Goal: Transaction & Acquisition: Book appointment/travel/reservation

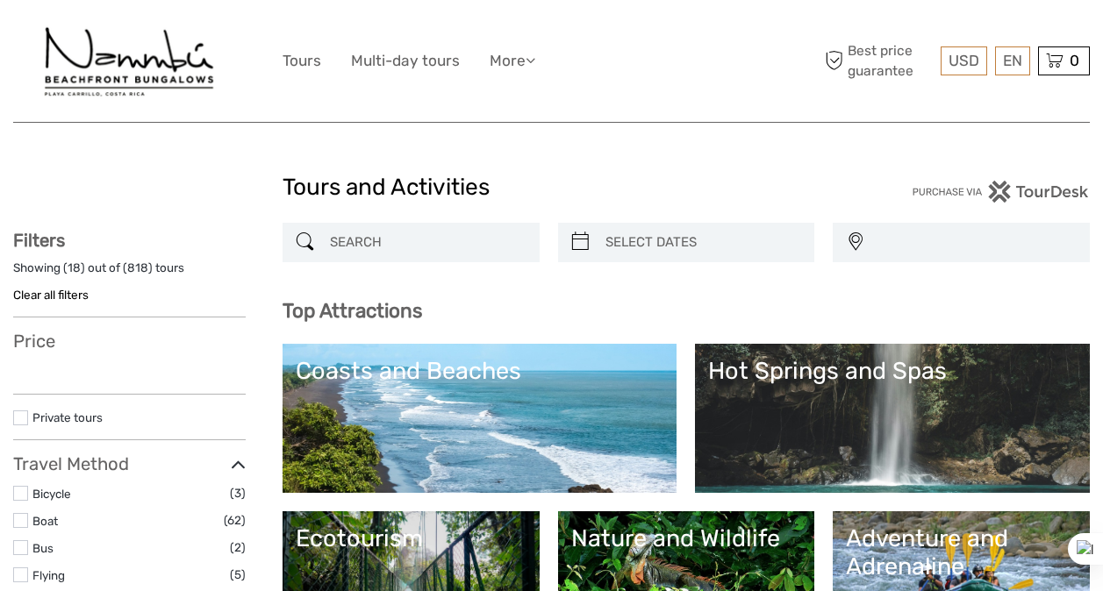
select select
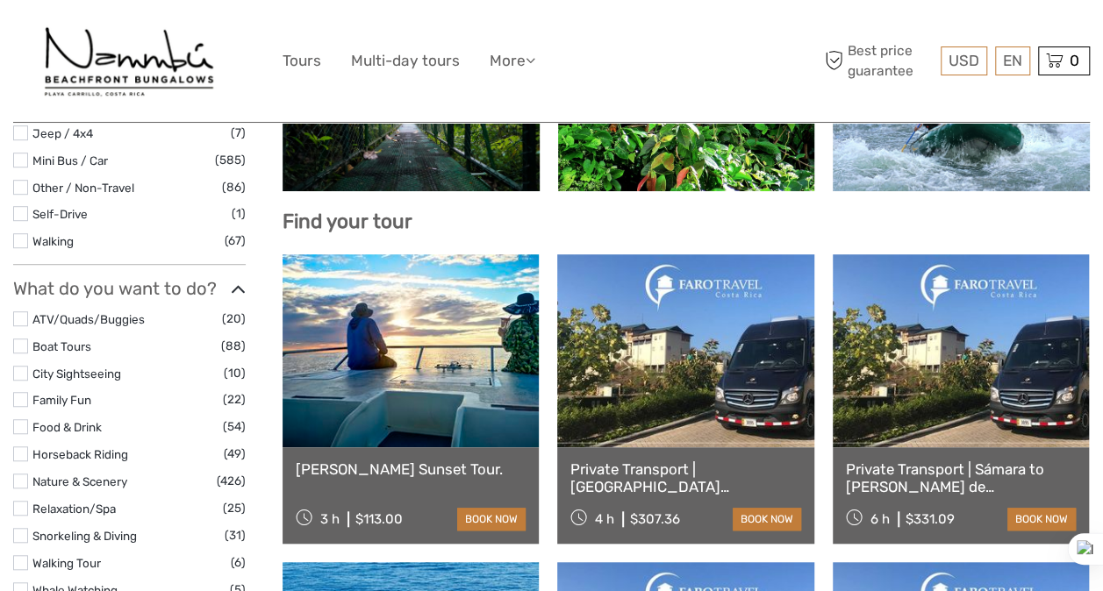
select select
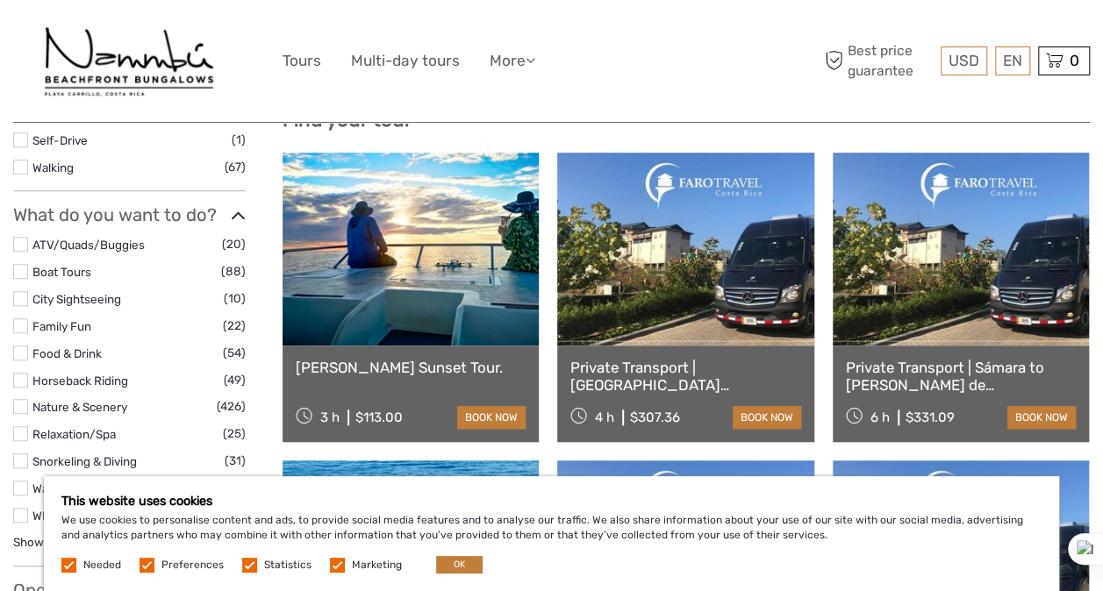
scroll to position [578, 0]
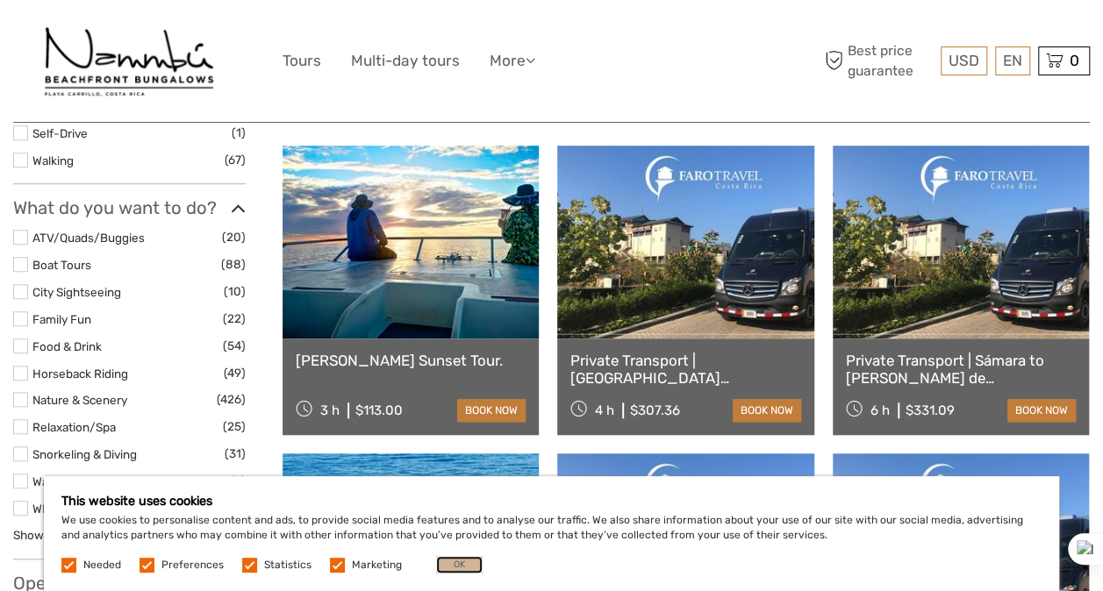
click at [453, 567] on button "OK" at bounding box center [459, 565] width 47 height 18
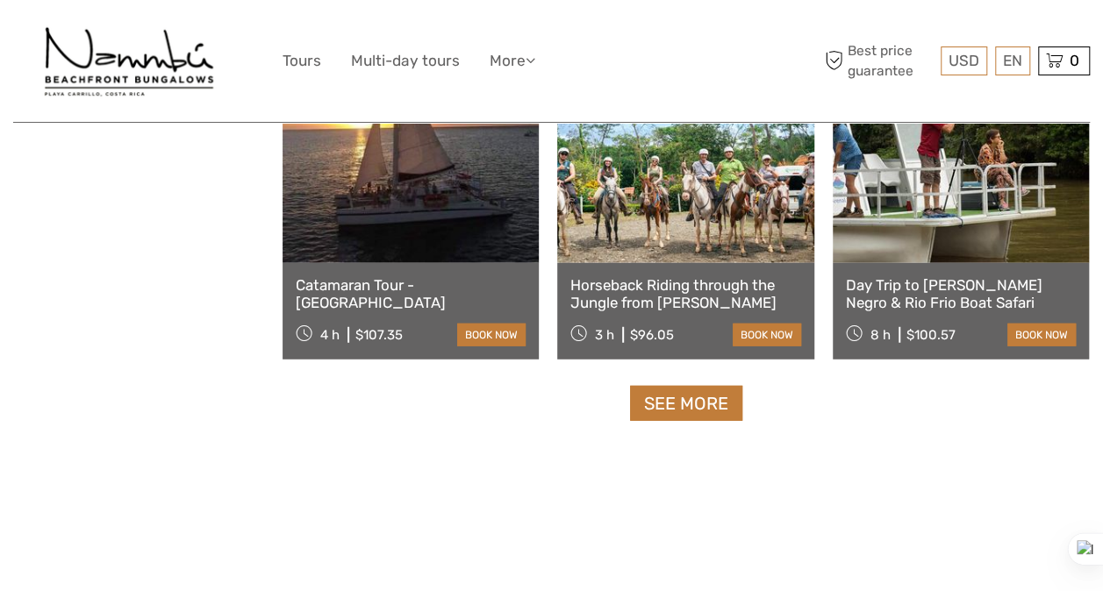
scroll to position [2168, 0]
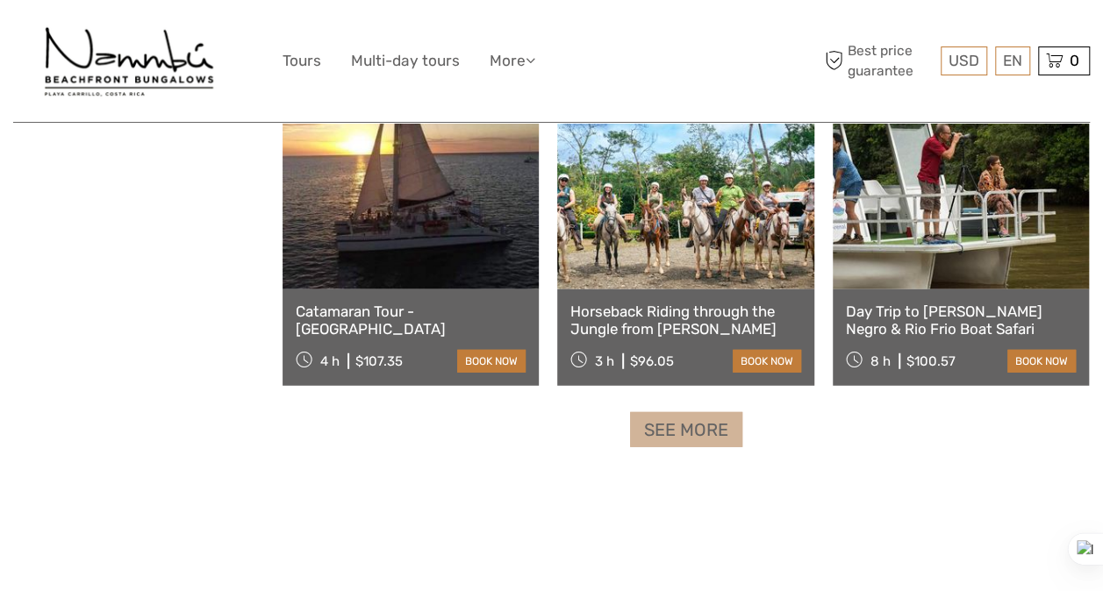
click at [651, 430] on link "See more" at bounding box center [686, 430] width 112 height 36
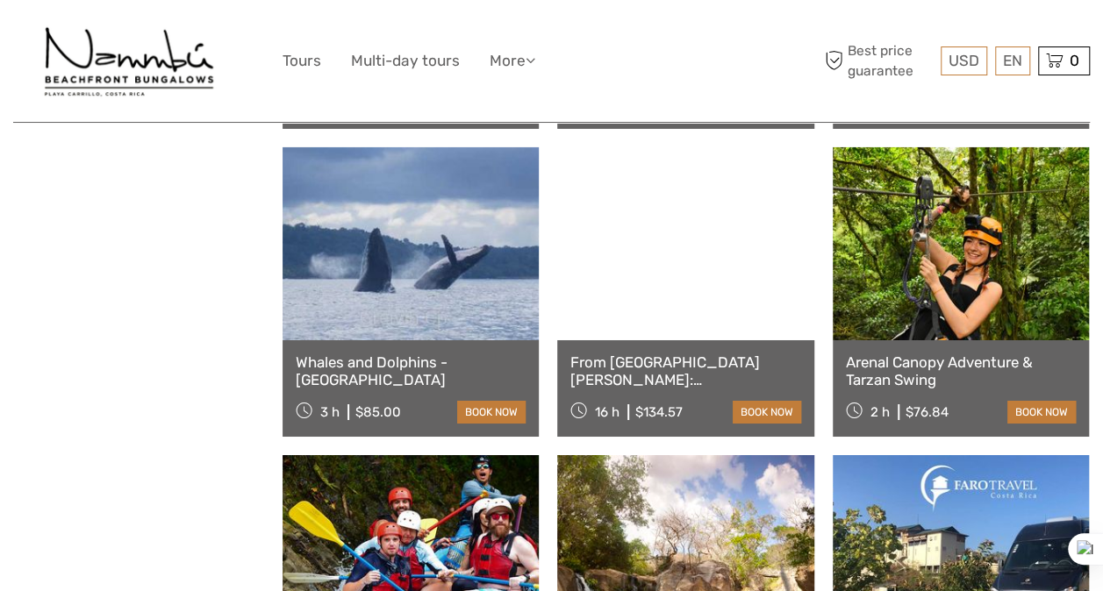
scroll to position [2940, 0]
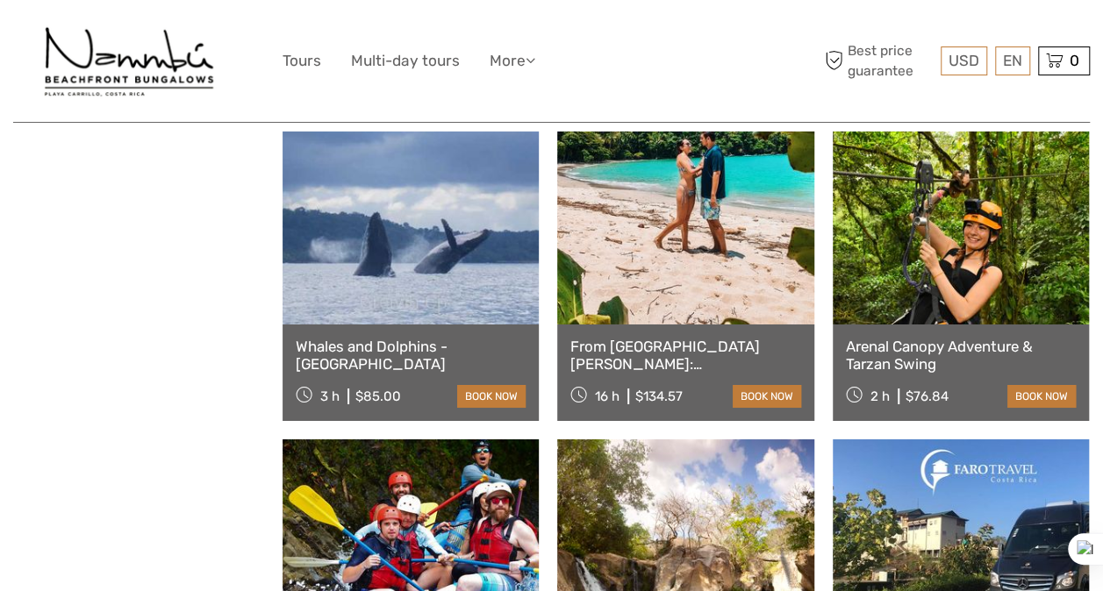
click at [421, 348] on link "Whales and Dolphins - [GEOGRAPHIC_DATA]" at bounding box center [411, 356] width 230 height 36
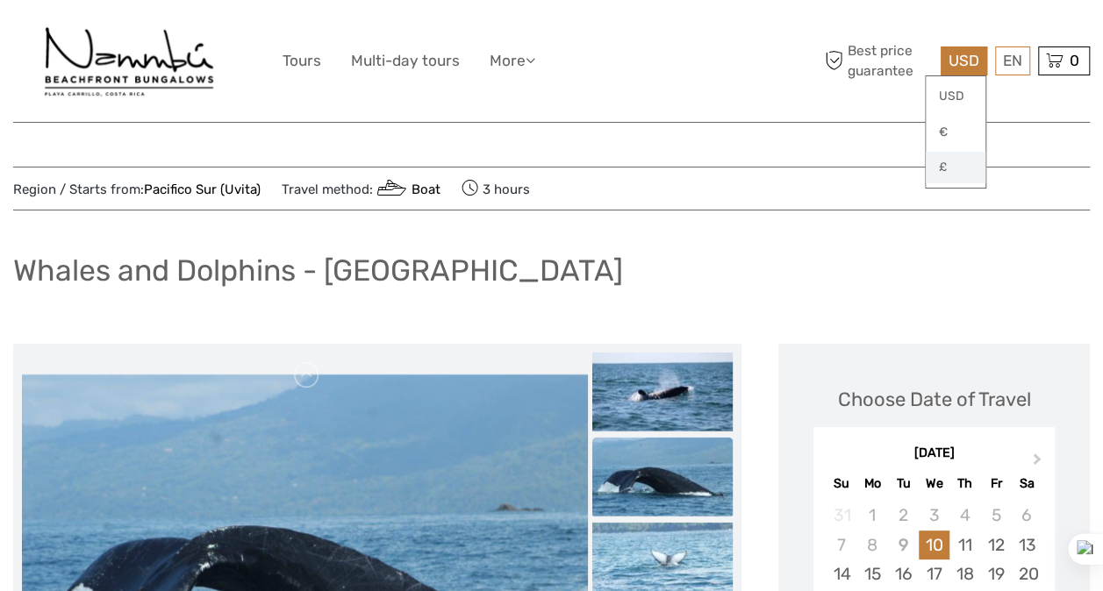
click at [944, 163] on link "£" at bounding box center [956, 168] width 60 height 32
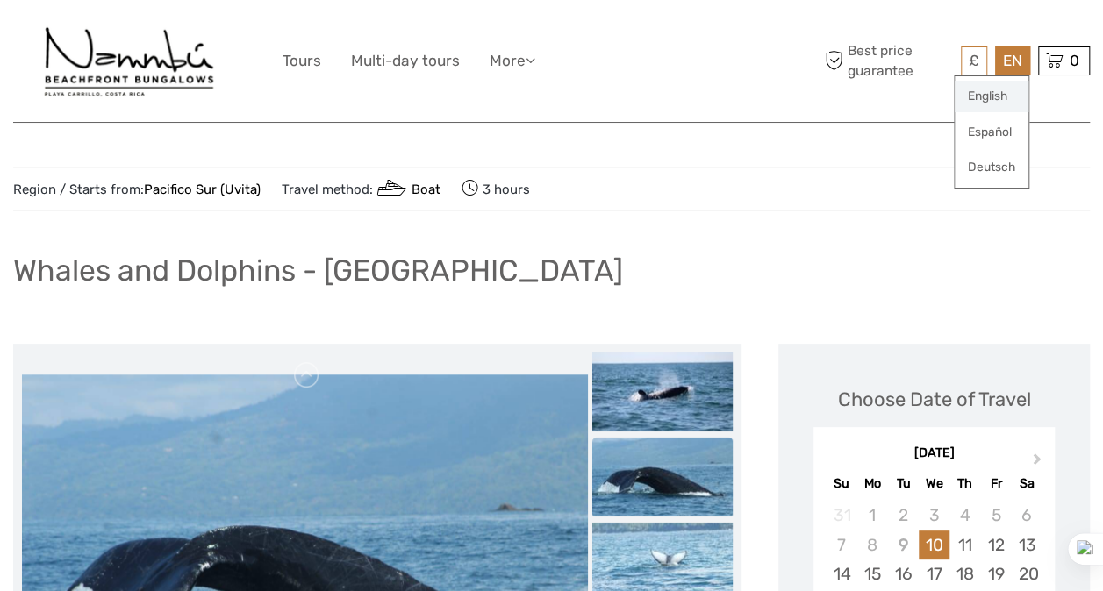
click at [997, 90] on link "English" at bounding box center [992, 97] width 74 height 32
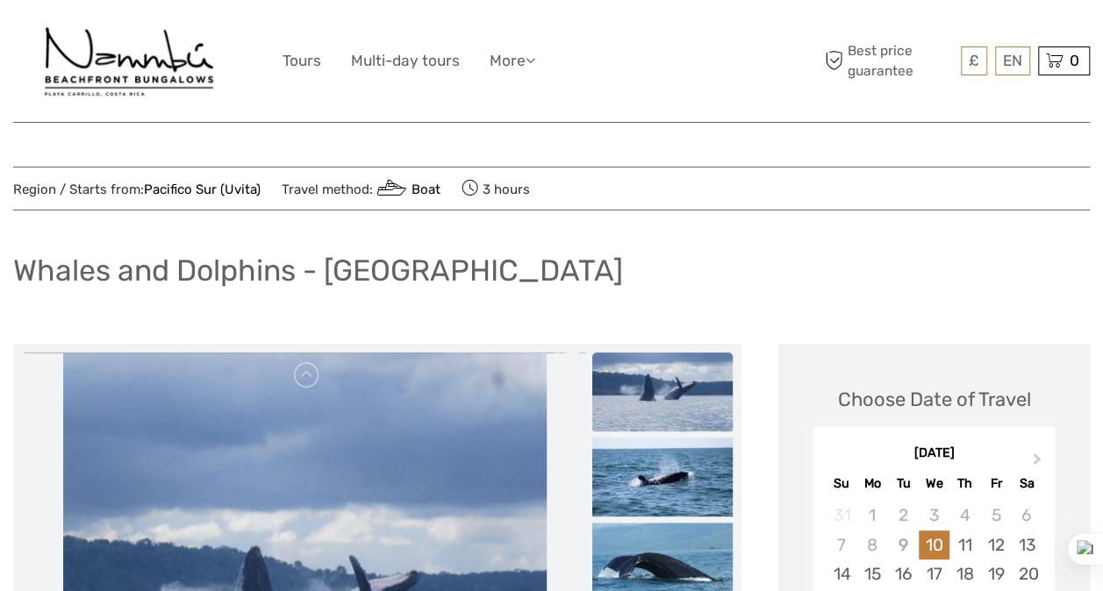
click at [168, 190] on link "Pacifico Sur (Uvita)" at bounding box center [202, 190] width 117 height 16
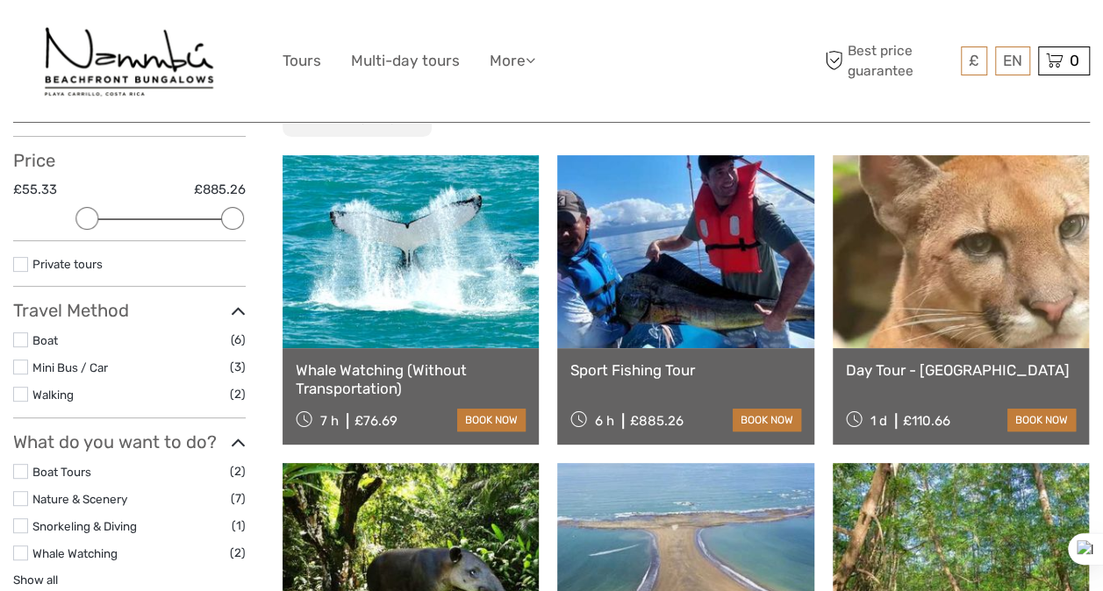
scroll to position [181, 0]
click at [369, 372] on link "Whale Watching (Without Transportation)" at bounding box center [411, 380] width 230 height 36
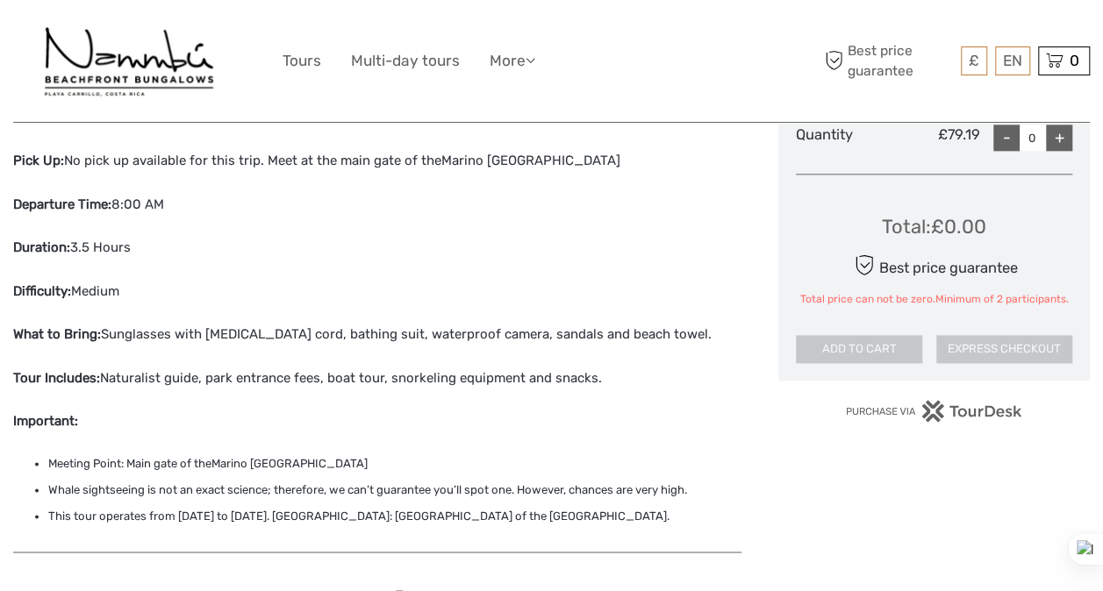
scroll to position [1047, 0]
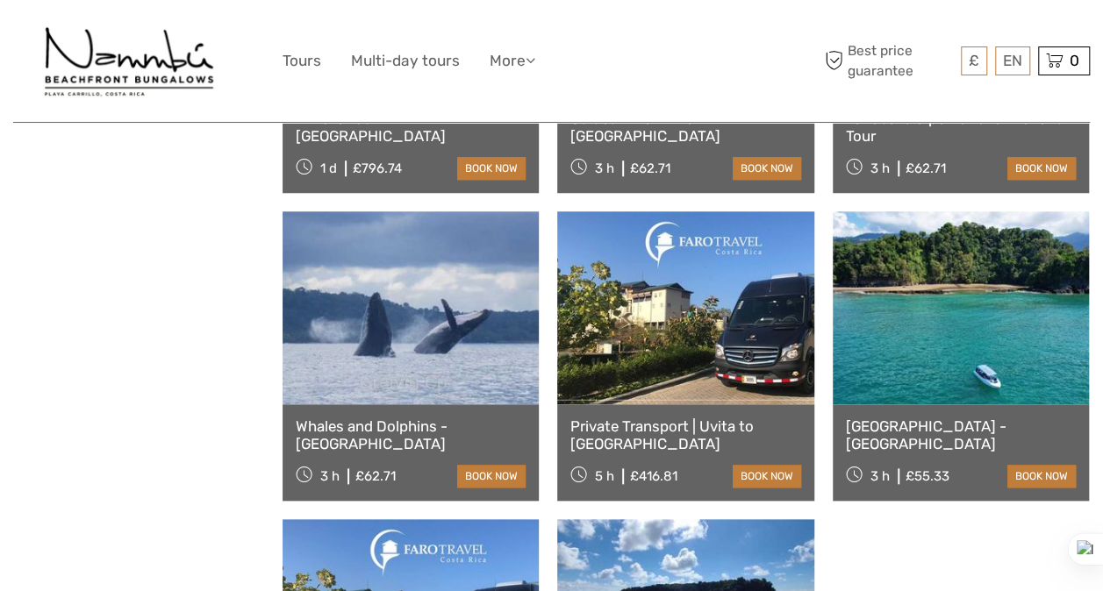
scroll to position [707, 0]
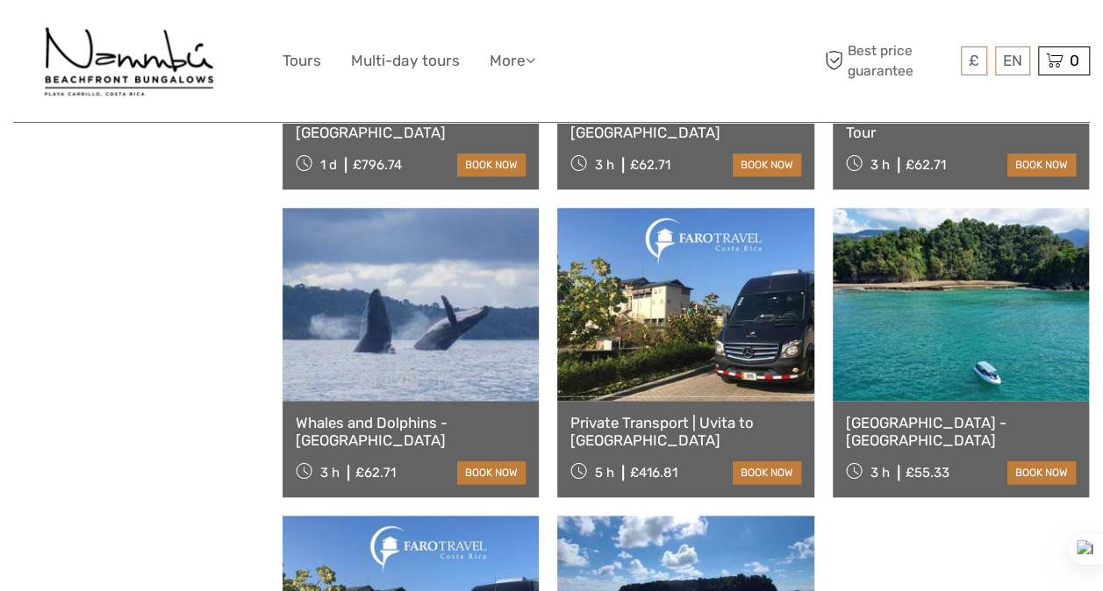
click at [331, 423] on link "Whales and Dolphins - Ballena Marine National Park" at bounding box center [411, 432] width 230 height 36
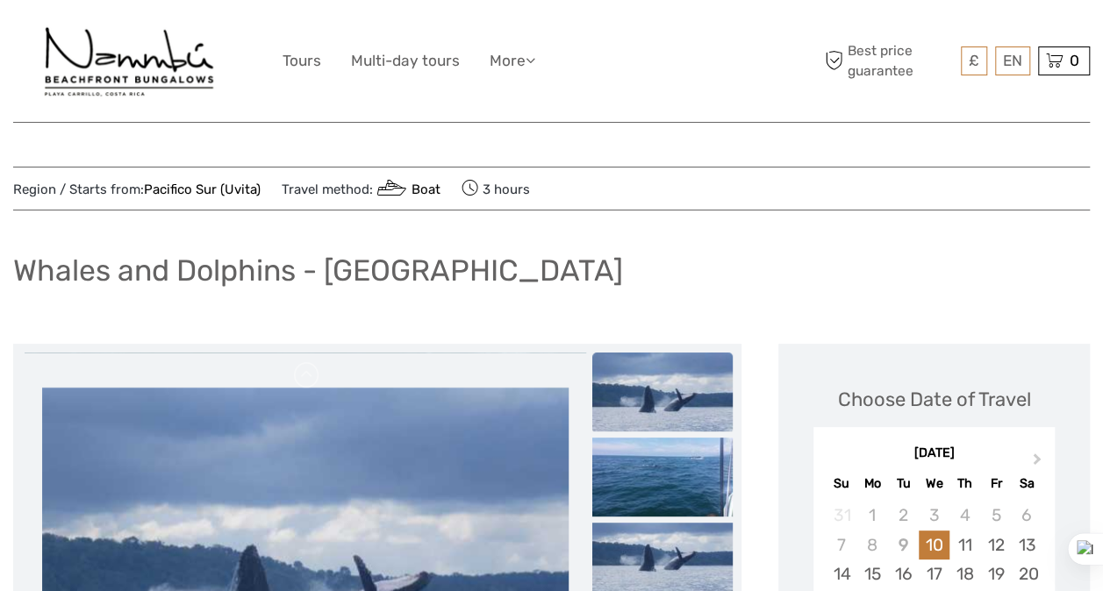
click at [159, 56] on img at bounding box center [129, 61] width 180 height 96
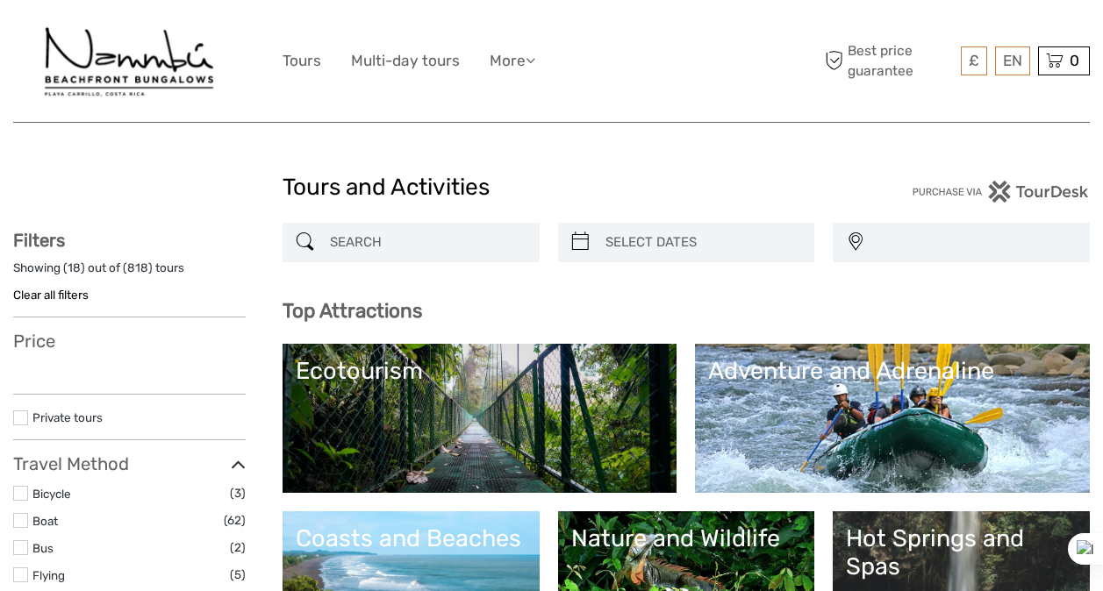
select select
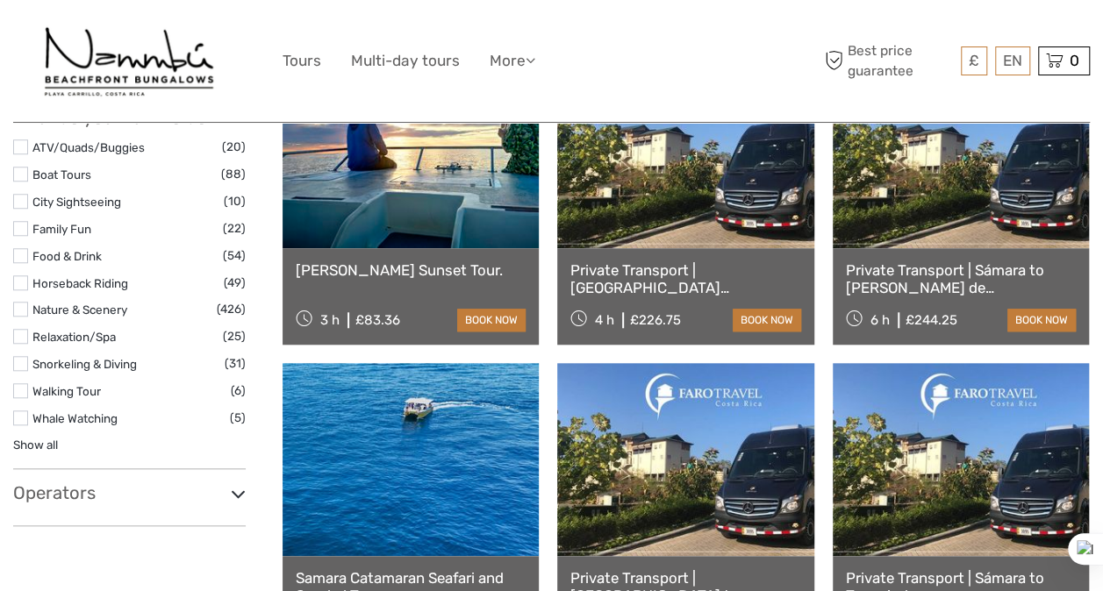
scroll to position [362, 0]
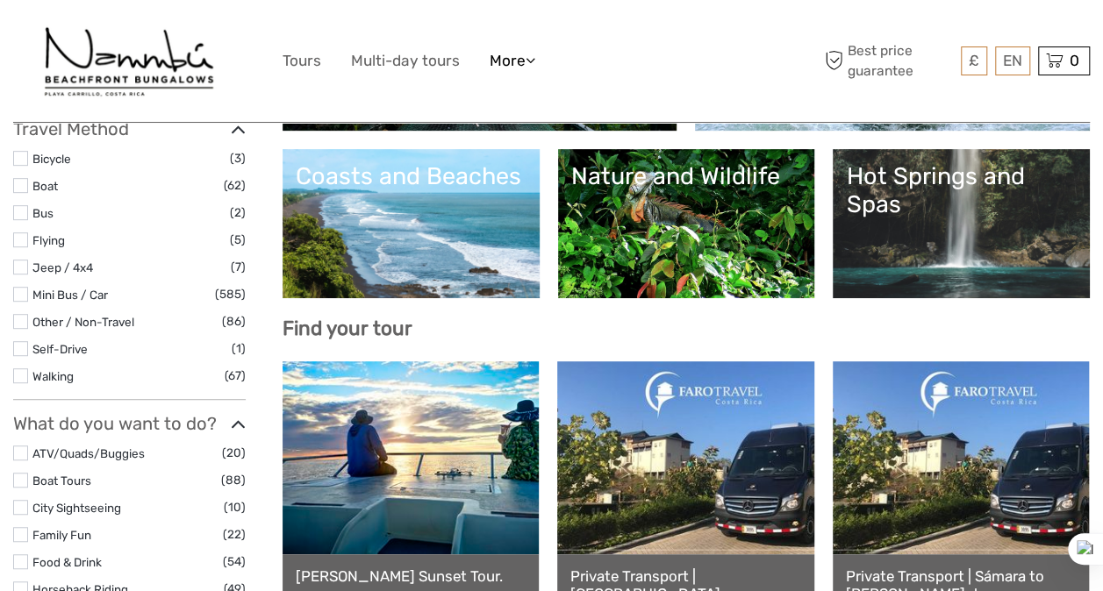
click at [527, 65] on link "More" at bounding box center [513, 60] width 46 height 25
click at [509, 135] on link "Back to Hotel" at bounding box center [481, 136] width 105 height 34
